Goal: Information Seeking & Learning: Learn about a topic

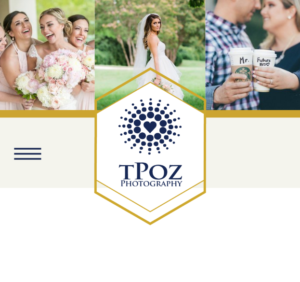
click at [35, 151] on icon at bounding box center [27, 153] width 27 height 27
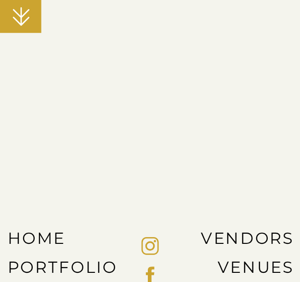
scroll to position [2694, 0]
click at [34, 23] on icon at bounding box center [21, 16] width 27 height 27
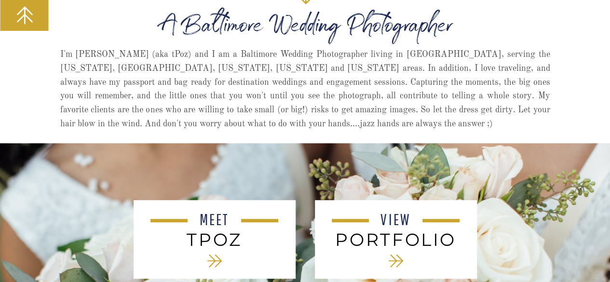
scroll to position [0, 0]
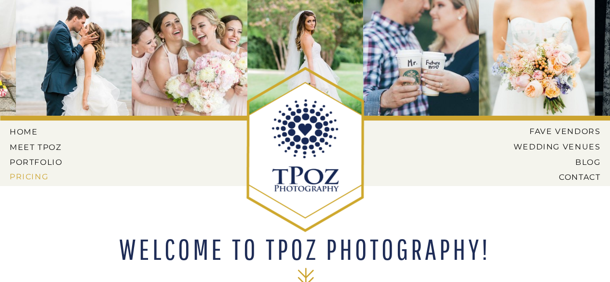
click at [15, 174] on nav "Pricing" at bounding box center [37, 176] width 55 height 9
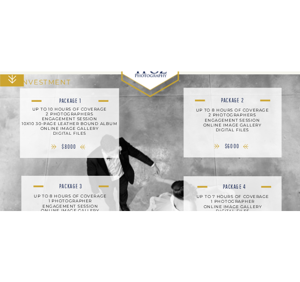
scroll to position [180, 0]
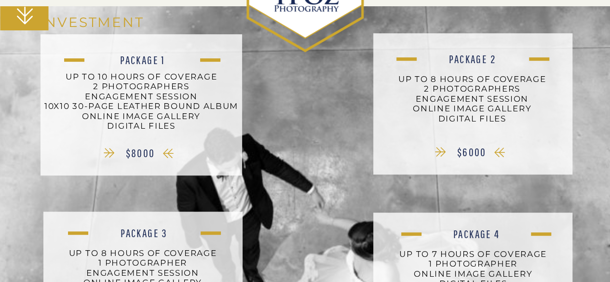
click at [234, 19] on div "contact blog Venues Vendors PRICING portfolio Meet Tpoz home CONTACT BLOG Weddi…" at bounding box center [305, 228] width 610 height 817
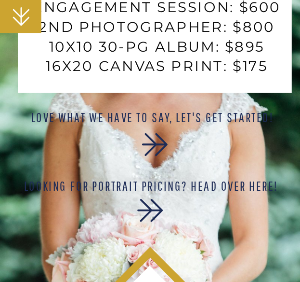
scroll to position [1139, 0]
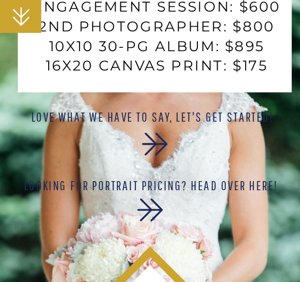
click at [27, 20] on icon at bounding box center [21, 16] width 27 height 27
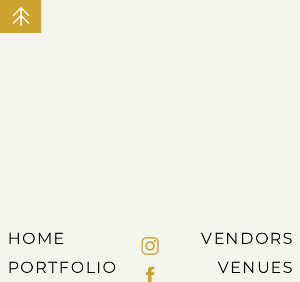
scroll to position [1106, 0]
click at [99, 265] on nav "portfolio" at bounding box center [74, 268] width 132 height 18
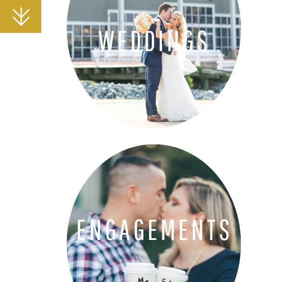
scroll to position [324, 0]
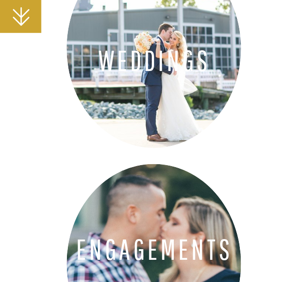
click at [176, 107] on div at bounding box center [154, 48] width 175 height 199
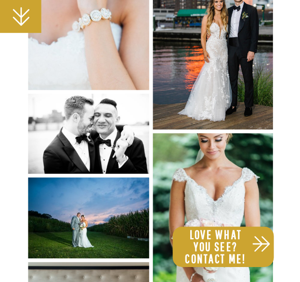
scroll to position [1344, 0]
